Goal: Task Accomplishment & Management: Manage account settings

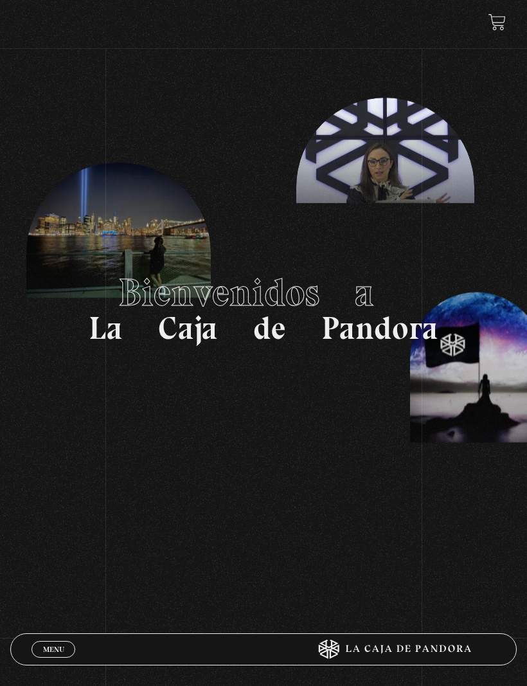
click at [473, 3] on section "Bienvenidos a La Caja de Pandora" at bounding box center [263, 308] width 527 height 617
click at [41, 650] on link "Menu Cerrar" at bounding box center [54, 649] width 44 height 17
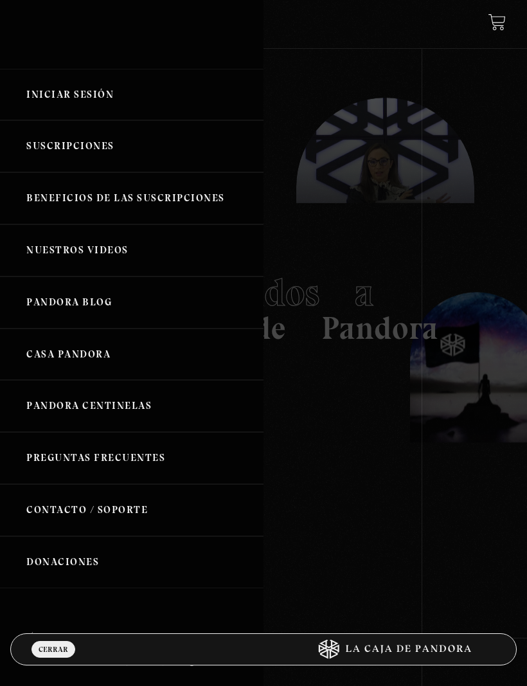
click at [64, 105] on link "Iniciar Sesión" at bounding box center [132, 95] width 264 height 52
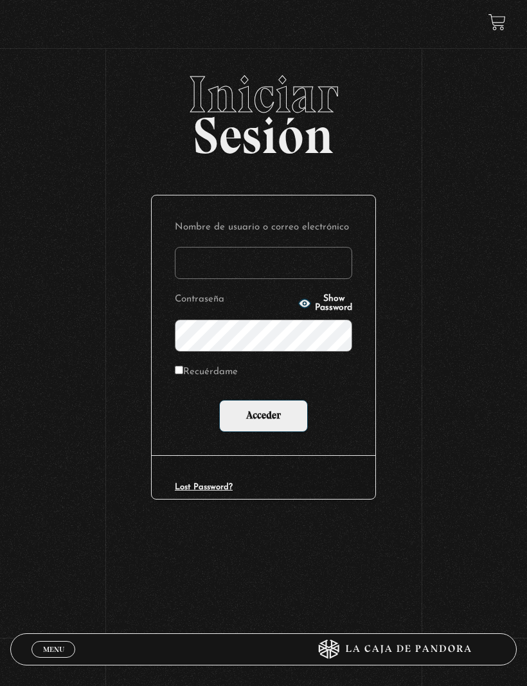
type input "francinizeledon@gmail.com"
click at [264, 419] on input "Acceder" at bounding box center [263, 416] width 89 height 32
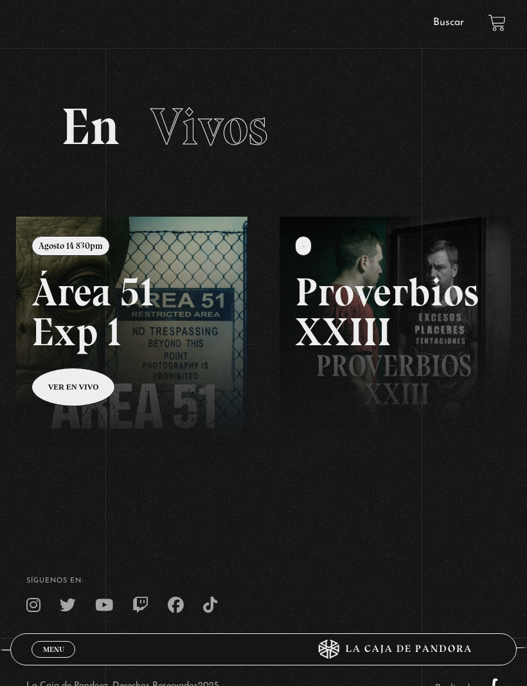
click at [453, 26] on link "Buscar" at bounding box center [448, 22] width 31 height 10
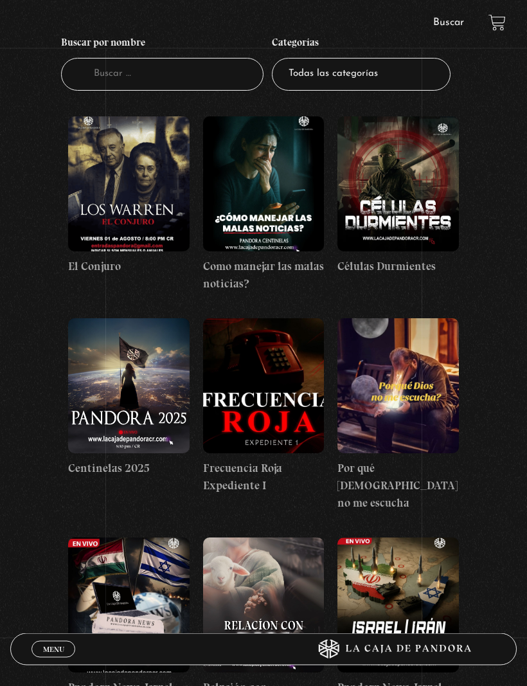
scroll to position [136, 0]
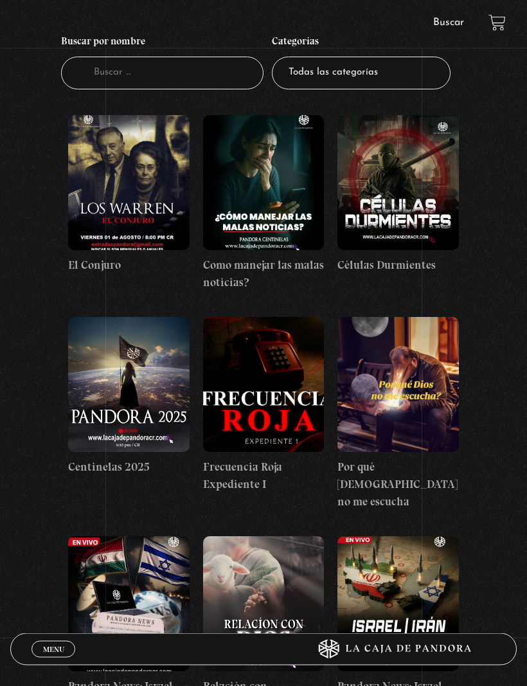
click at [280, 404] on figure at bounding box center [264, 385] width 122 height 135
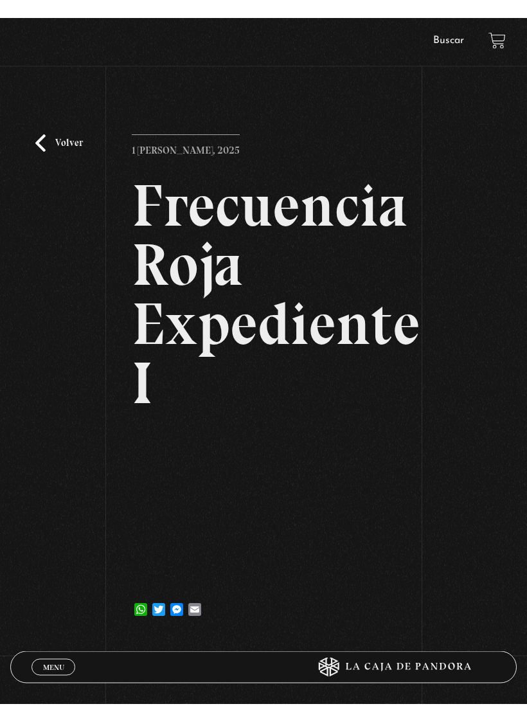
scroll to position [15, 0]
